Goal: Transaction & Acquisition: Purchase product/service

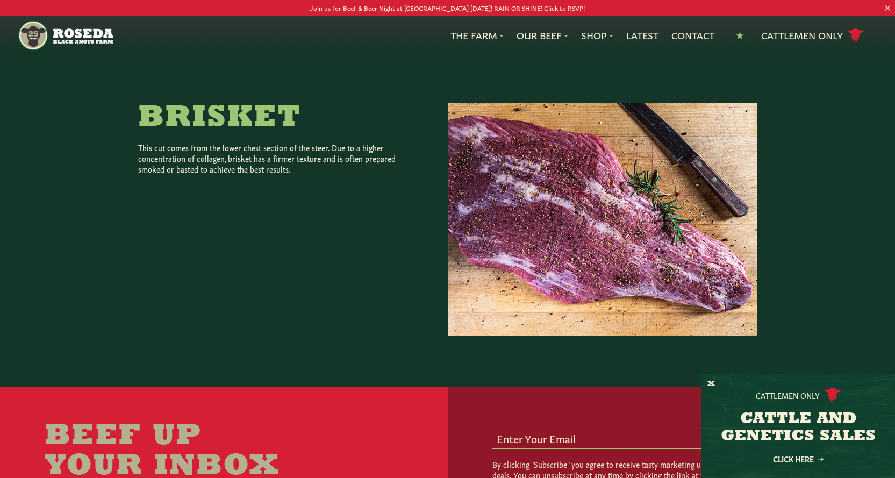
click at [602, 196] on img at bounding box center [603, 219] width 310 height 232
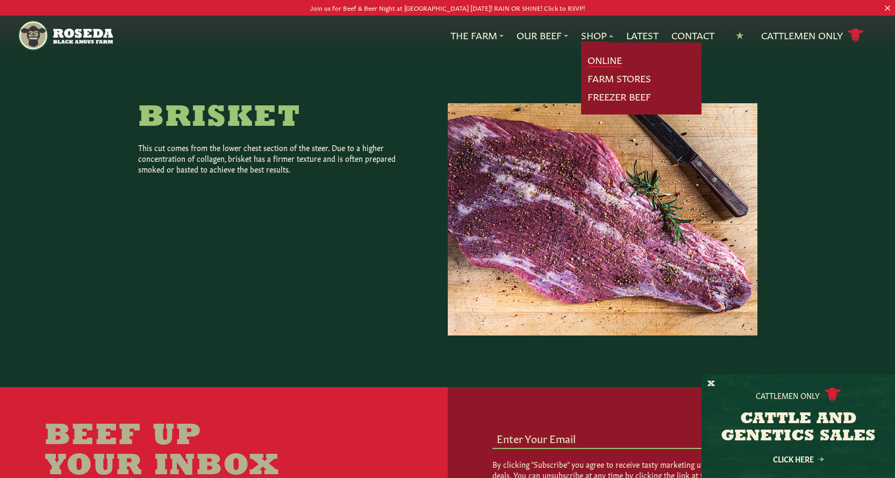
click at [609, 62] on link "Online" at bounding box center [605, 60] width 34 height 14
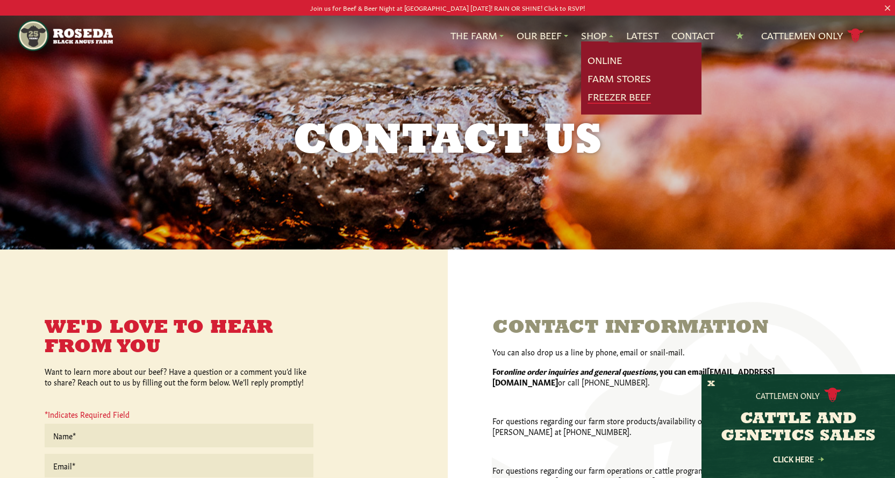
click at [609, 94] on link "Freezer Beef" at bounding box center [619, 97] width 63 height 14
